Goal: Navigation & Orientation: Find specific page/section

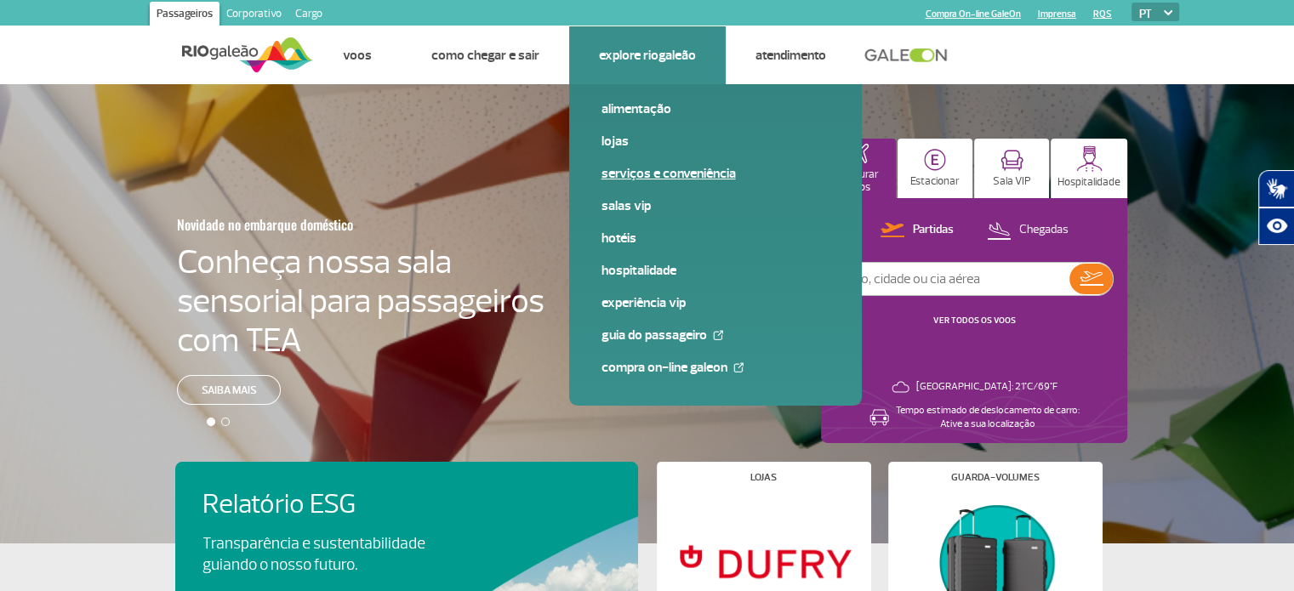
click at [623, 178] on link "Serviços e Conveniência" at bounding box center [716, 173] width 228 height 19
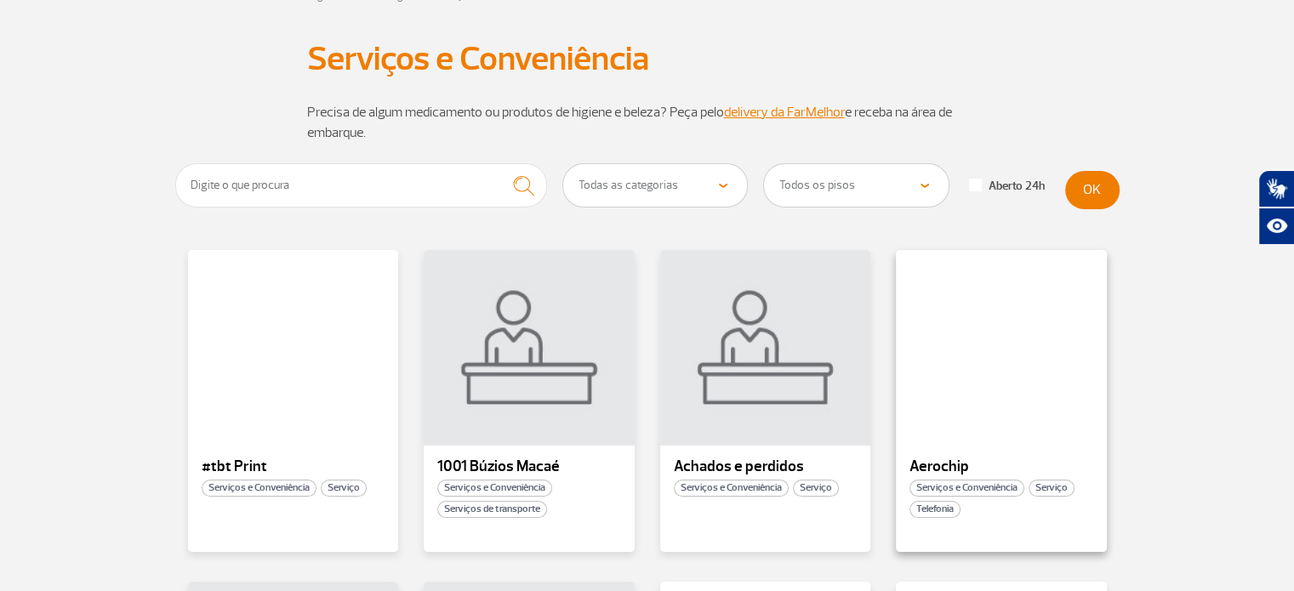
scroll to position [255, 0]
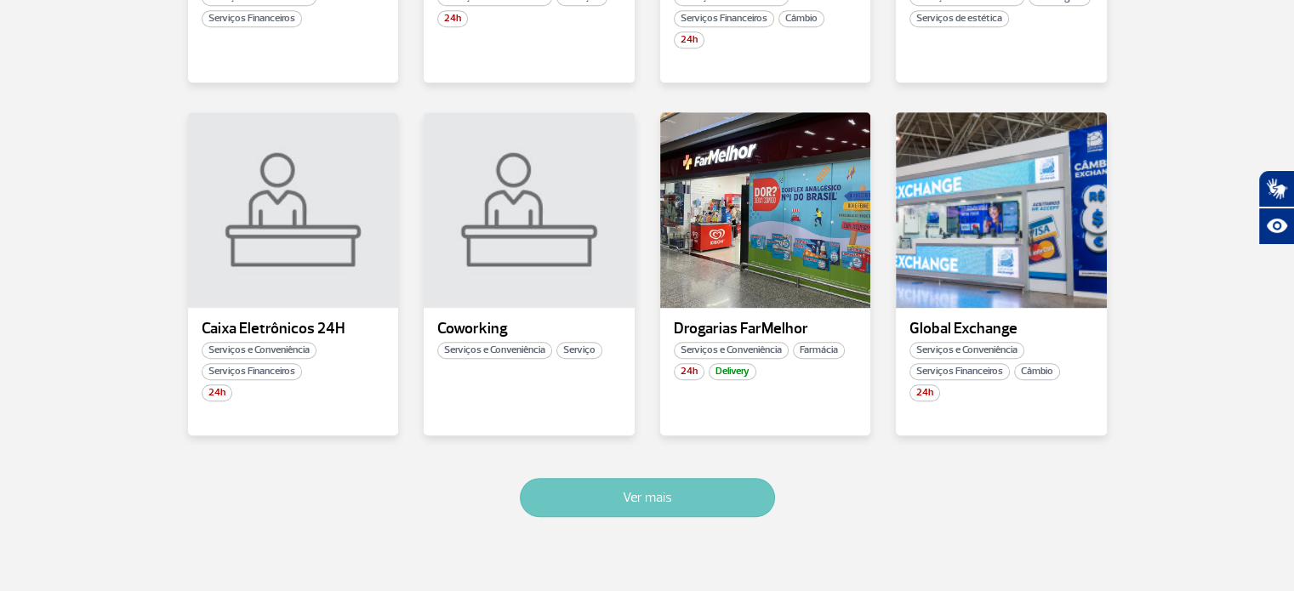
click at [711, 494] on button "Ver mais" at bounding box center [647, 497] width 255 height 39
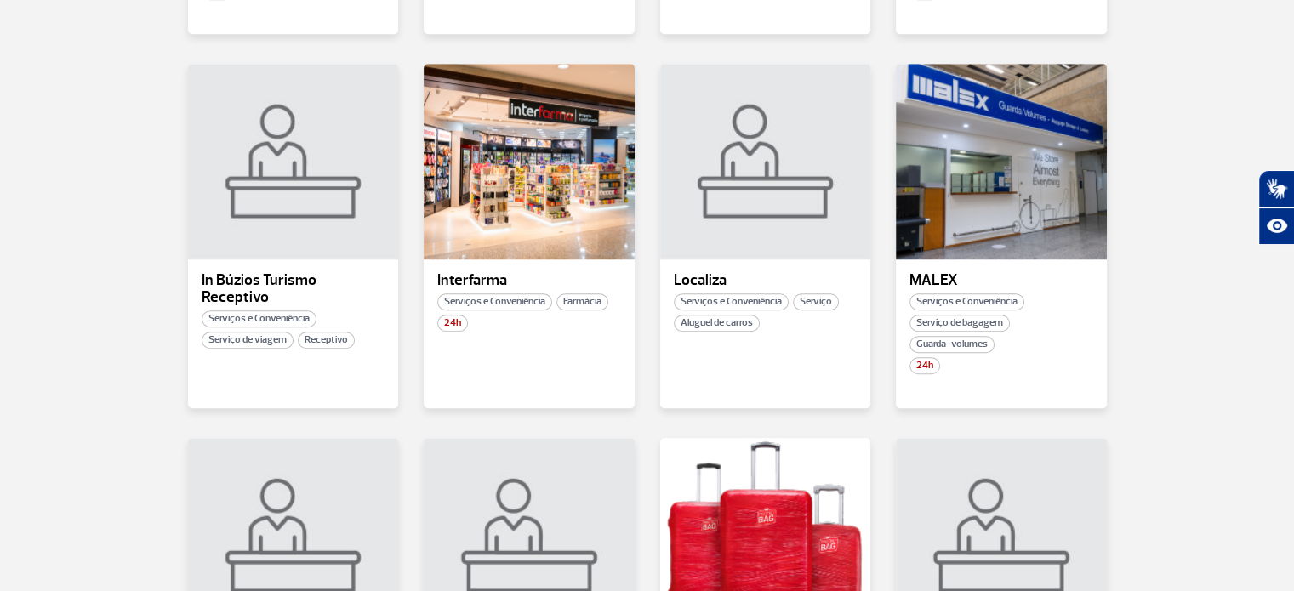
scroll to position [1251, 0]
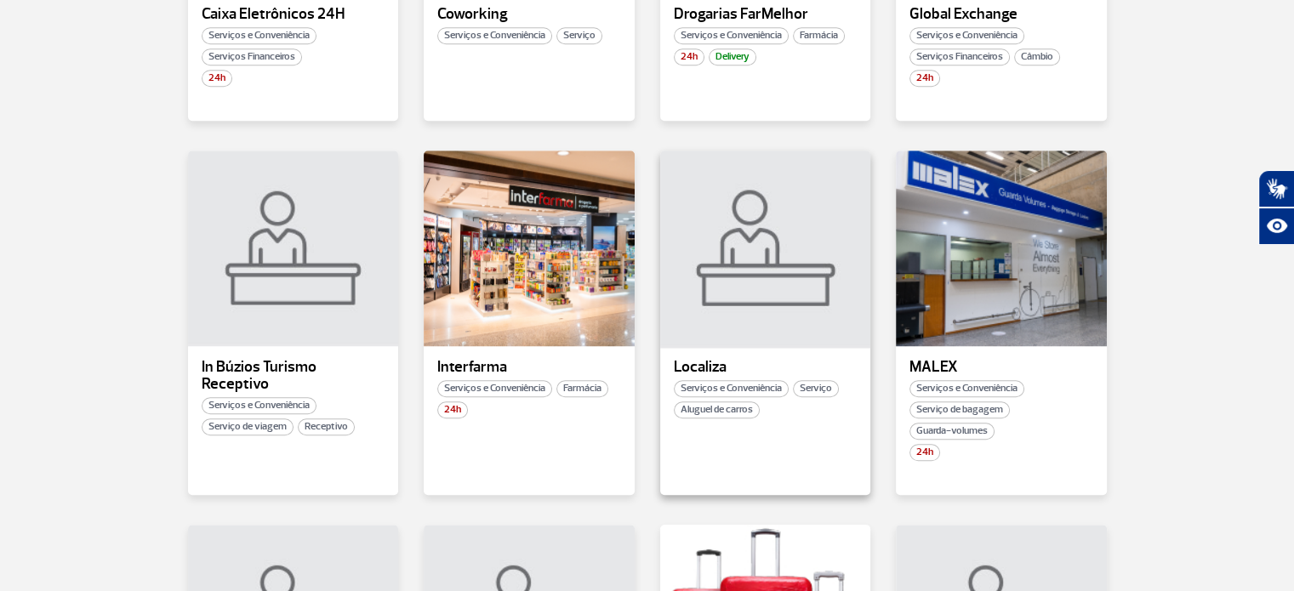
click at [734, 235] on div at bounding box center [765, 249] width 214 height 200
